Goal: Find specific page/section: Find specific page/section

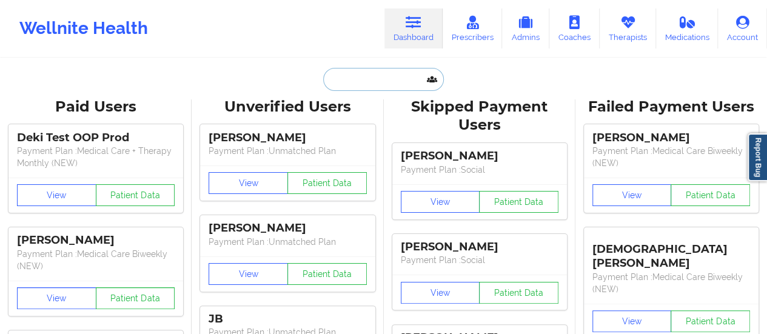
click at [399, 82] on input "text" at bounding box center [383, 79] width 120 height 23
paste input "[EMAIL_ADDRESS][DOMAIN_NAME]"
type input "[EMAIL_ADDRESS][DOMAIN_NAME]"
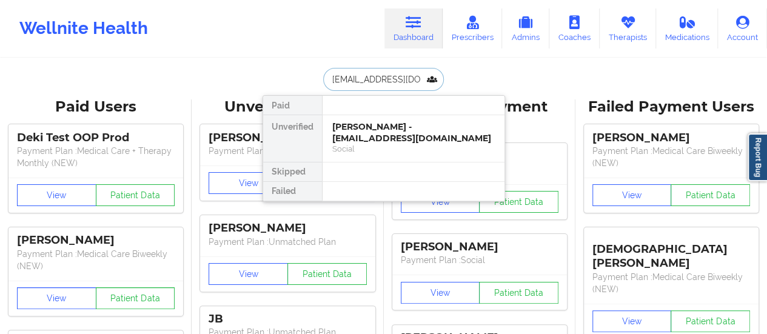
scroll to position [0, 7]
click at [366, 138] on div "[PERSON_NAME] - [EMAIL_ADDRESS][DOMAIN_NAME]" at bounding box center [413, 132] width 163 height 22
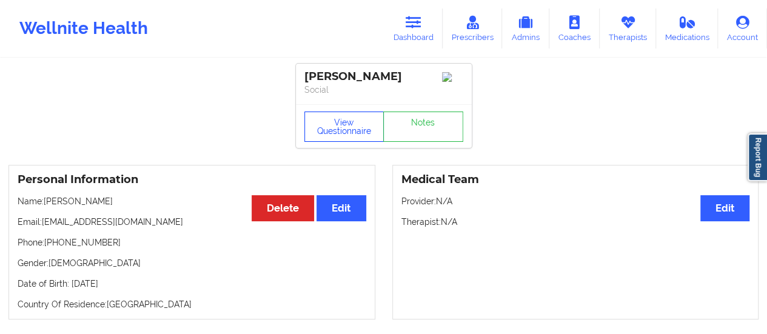
click at [347, 136] on button "View Questionnaire" at bounding box center [345, 127] width 80 height 30
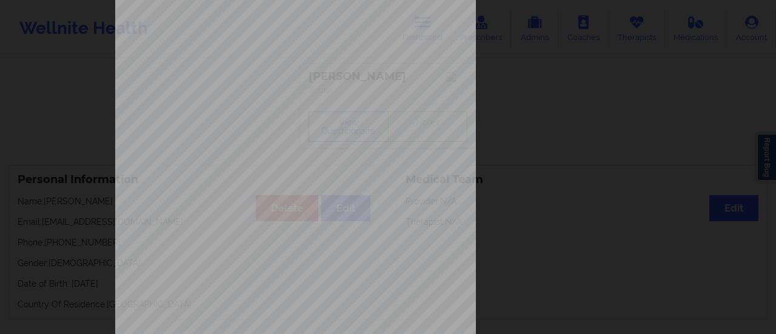
scroll to position [244, 0]
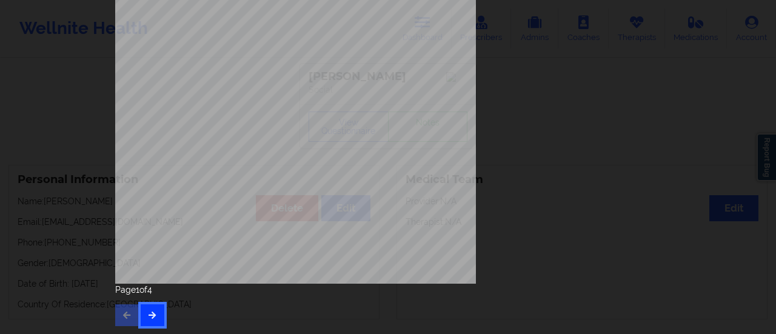
click at [150, 306] on button "button" at bounding box center [153, 316] width 24 height 22
click at [150, 323] on button "button" at bounding box center [153, 316] width 24 height 22
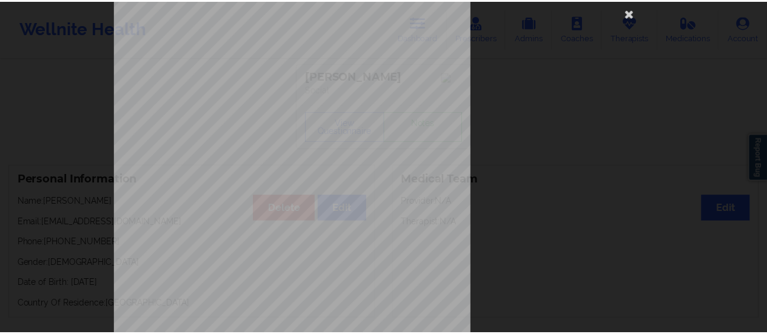
scroll to position [0, 0]
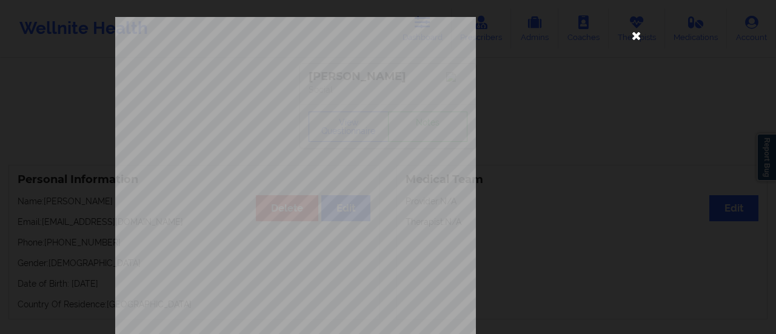
click at [635, 40] on icon at bounding box center [636, 34] width 19 height 19
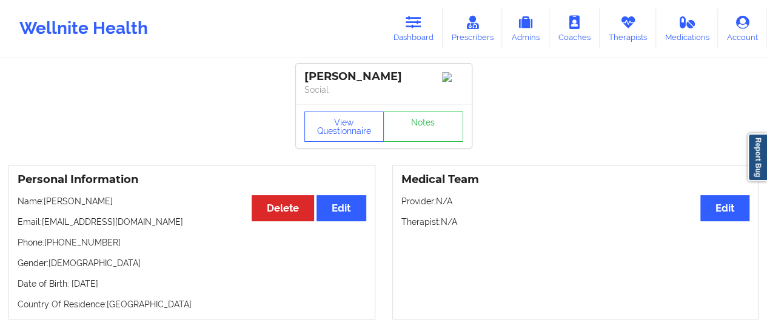
drag, startPoint x: 107, startPoint y: 204, endPoint x: 46, endPoint y: 205, distance: 61.3
click at [46, 205] on p "Name: [PERSON_NAME]" at bounding box center [192, 201] width 349 height 12
copy p "[PERSON_NAME]"
click at [100, 207] on p "Name: [PERSON_NAME]" at bounding box center [192, 201] width 349 height 12
drag, startPoint x: 100, startPoint y: 207, endPoint x: 53, endPoint y: 203, distance: 46.9
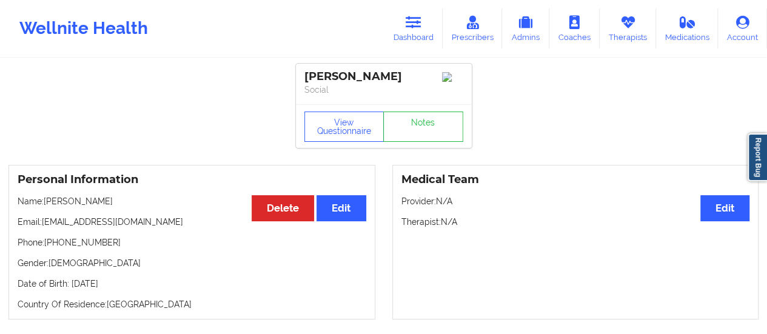
click at [53, 203] on p "Name: [PERSON_NAME]" at bounding box center [192, 201] width 349 height 12
click at [613, 31] on link "Therapists" at bounding box center [628, 28] width 56 height 40
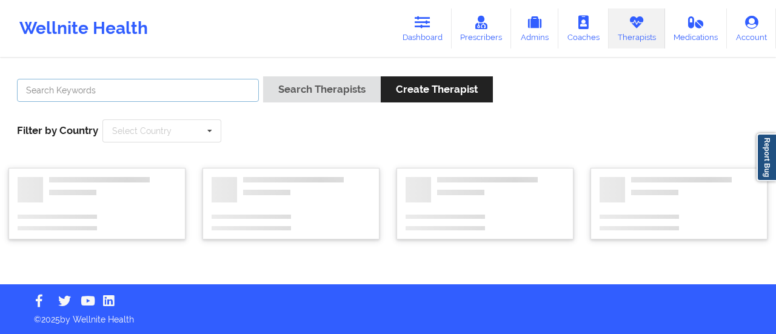
click at [152, 88] on input "text" at bounding box center [138, 90] width 242 height 23
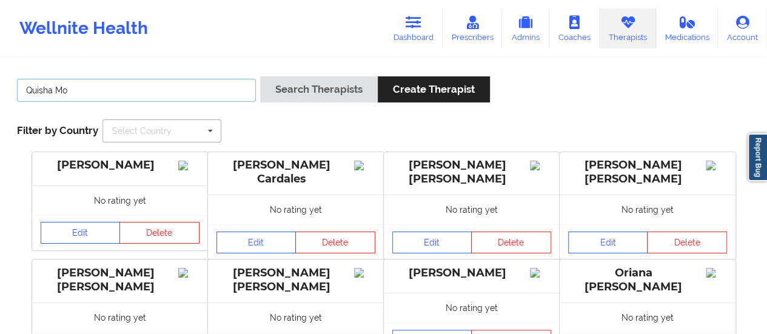
type input "Quisha Mo"
click at [260, 76] on button "Search Therapists" at bounding box center [319, 89] width 118 height 26
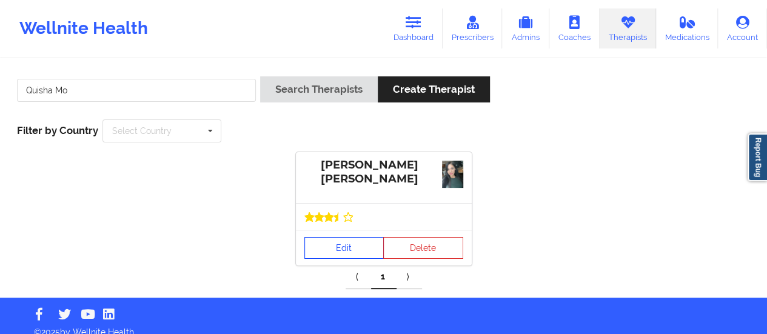
click at [342, 247] on link "Edit" at bounding box center [345, 248] width 80 height 22
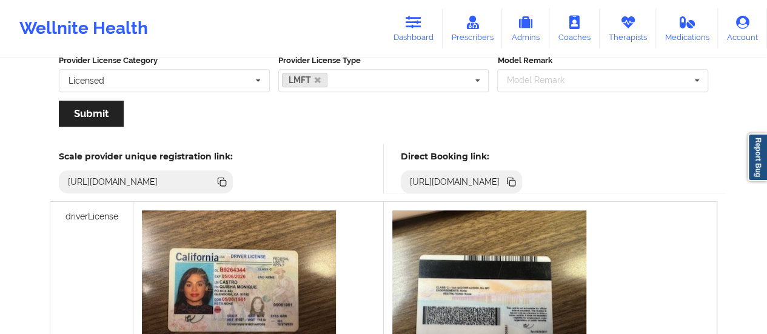
scroll to position [323, 0]
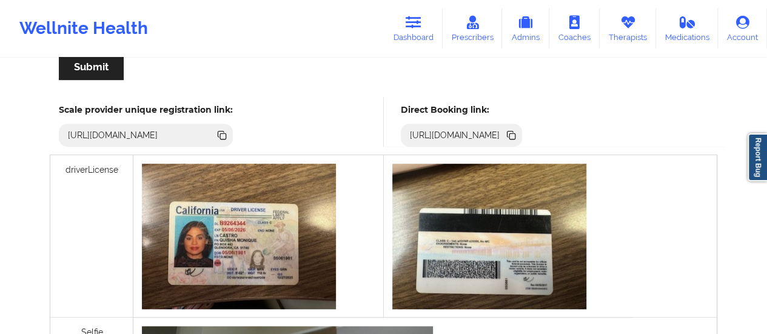
click at [516, 138] on icon at bounding box center [513, 136] width 6 height 6
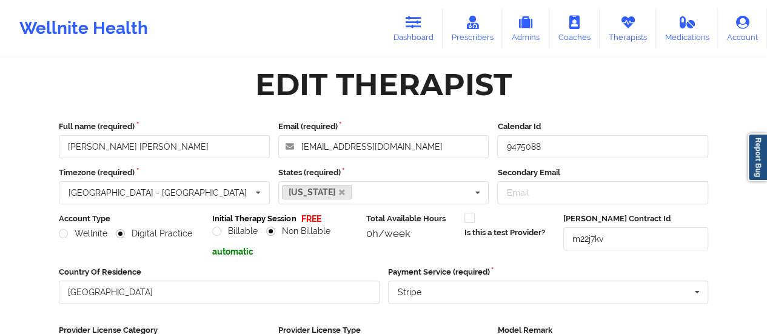
scroll to position [0, 0]
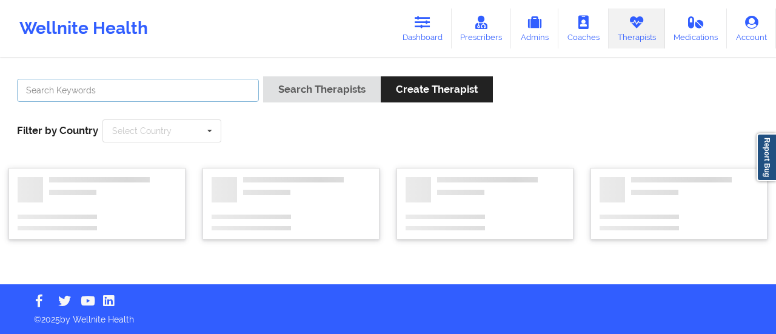
click at [160, 92] on input "text" at bounding box center [138, 90] width 242 height 23
type input "[PERSON_NAME]"
click at [263, 76] on button "Search Therapists" at bounding box center [322, 89] width 118 height 26
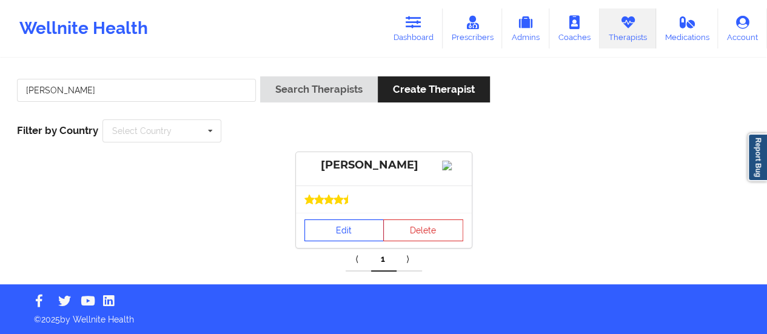
click at [339, 241] on link "Edit" at bounding box center [345, 231] width 80 height 22
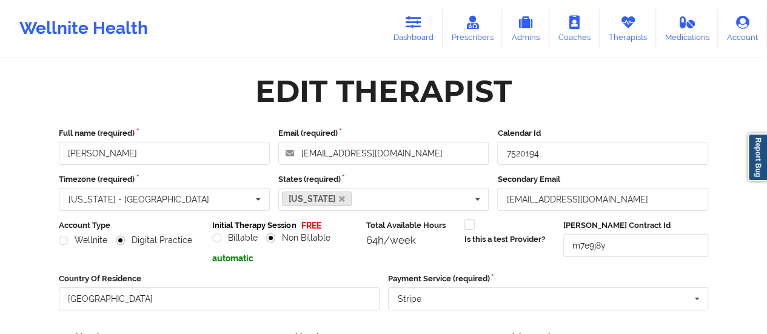
scroll to position [218, 0]
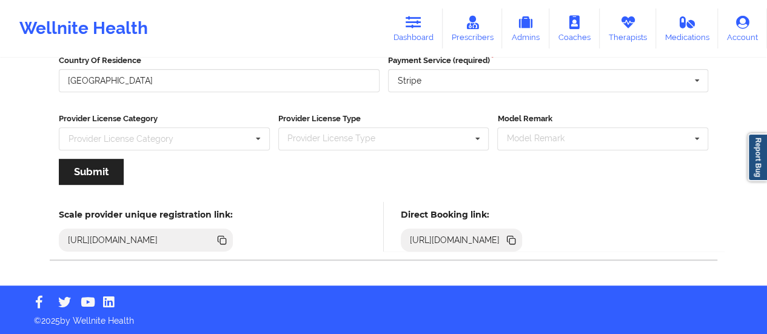
click at [518, 235] on icon at bounding box center [511, 240] width 13 height 13
